Goal: Check status: Check status

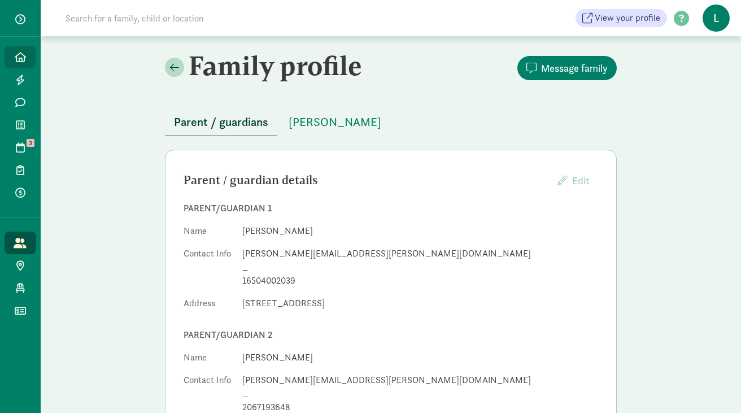
click at [23, 55] on icon at bounding box center [20, 57] width 11 height 10
click at [163, 21] on input at bounding box center [217, 18] width 317 height 23
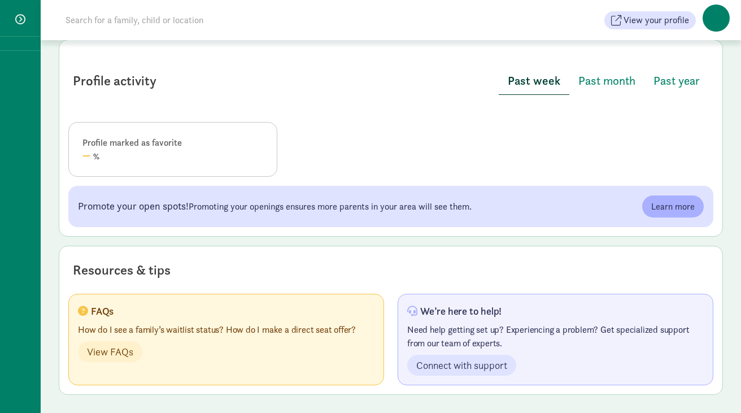
scroll to position [360, 0]
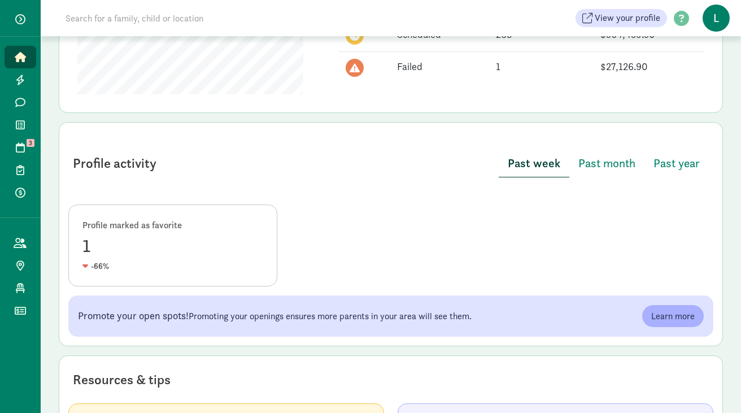
click at [70, 22] on input at bounding box center [217, 18] width 317 height 23
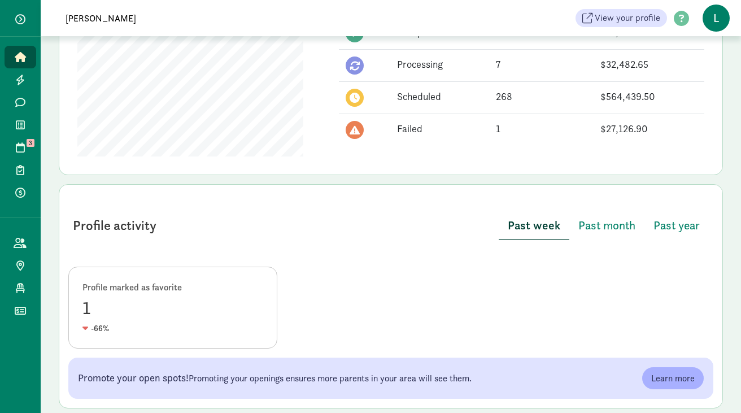
scroll to position [454, 0]
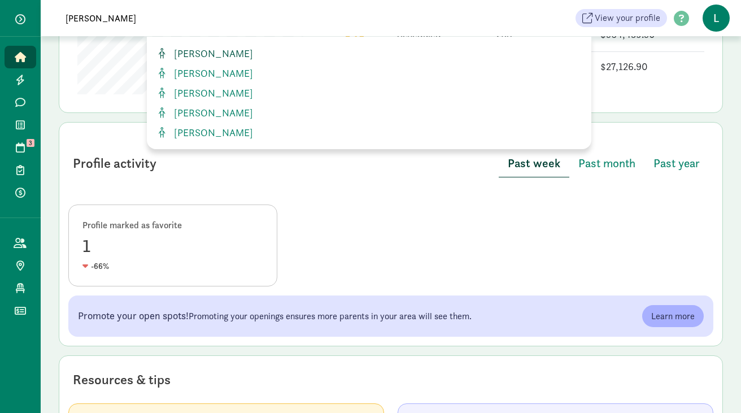
type input "matias"
click at [211, 50] on span "Matias Hafzalla" at bounding box center [211, 53] width 84 height 13
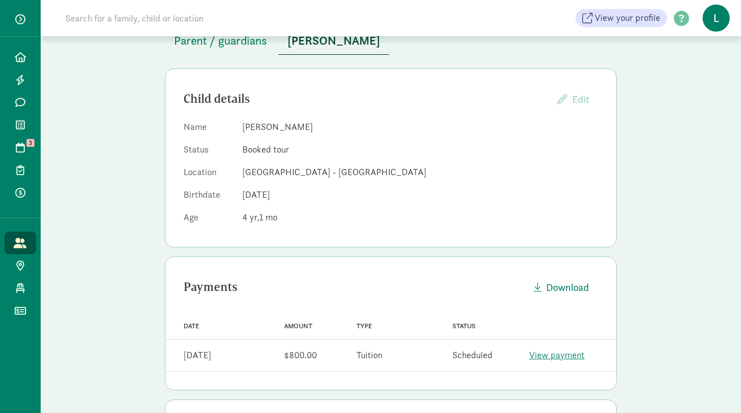
scroll to position [211, 0]
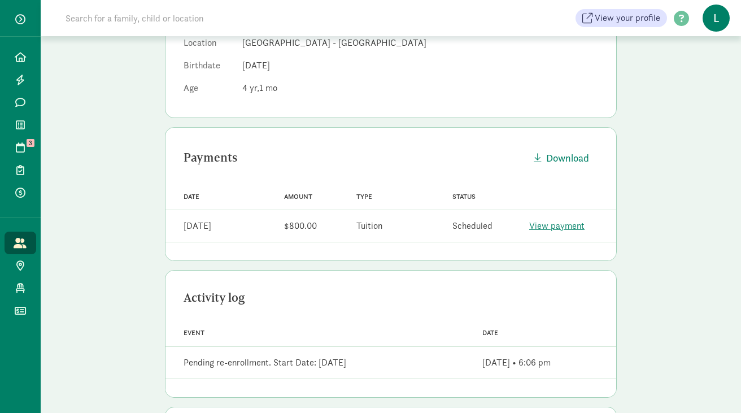
click at [539, 227] on link "View payment" at bounding box center [556, 226] width 55 height 12
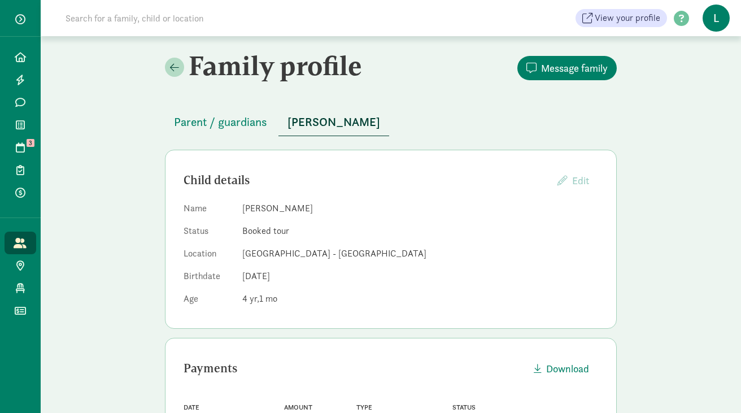
click at [189, 14] on input at bounding box center [217, 18] width 317 height 23
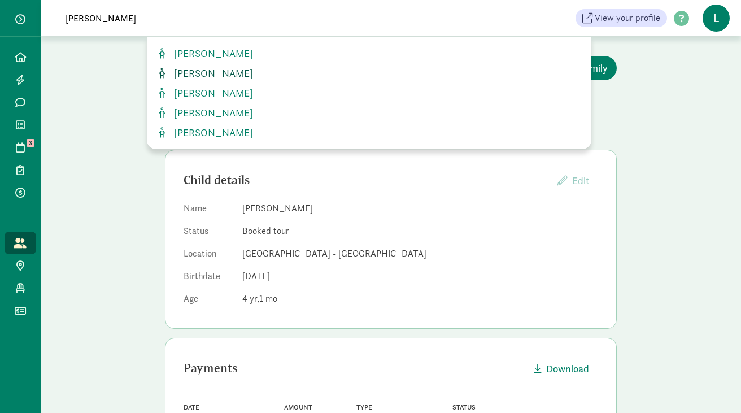
type input "matias"
click at [217, 79] on span "[PERSON_NAME]" at bounding box center [211, 73] width 84 height 13
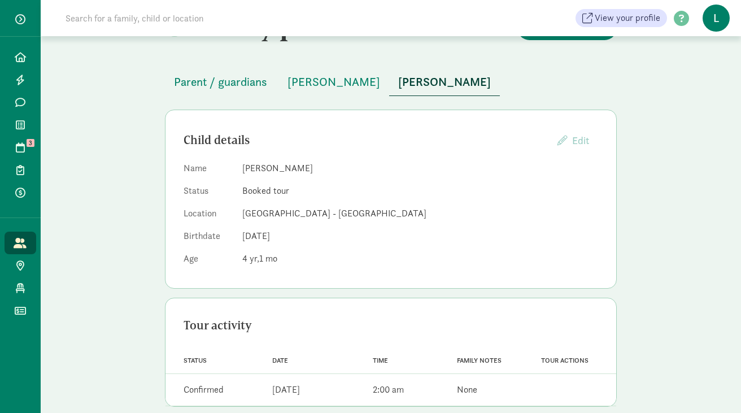
scroll to position [56, 0]
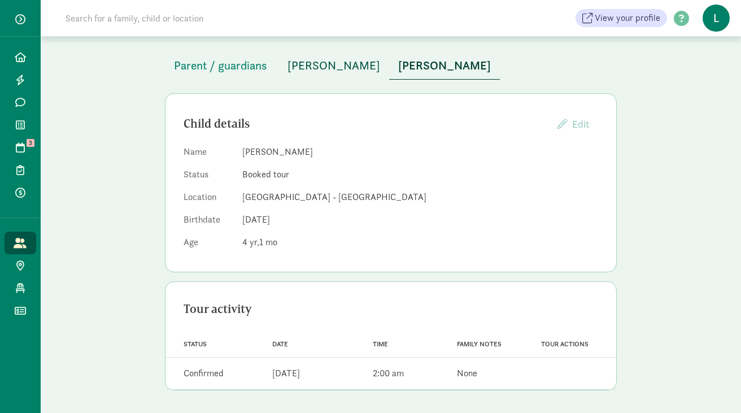
click at [325, 71] on span "[PERSON_NAME]" at bounding box center [334, 65] width 93 height 18
